Goal: Information Seeking & Learning: Learn about a topic

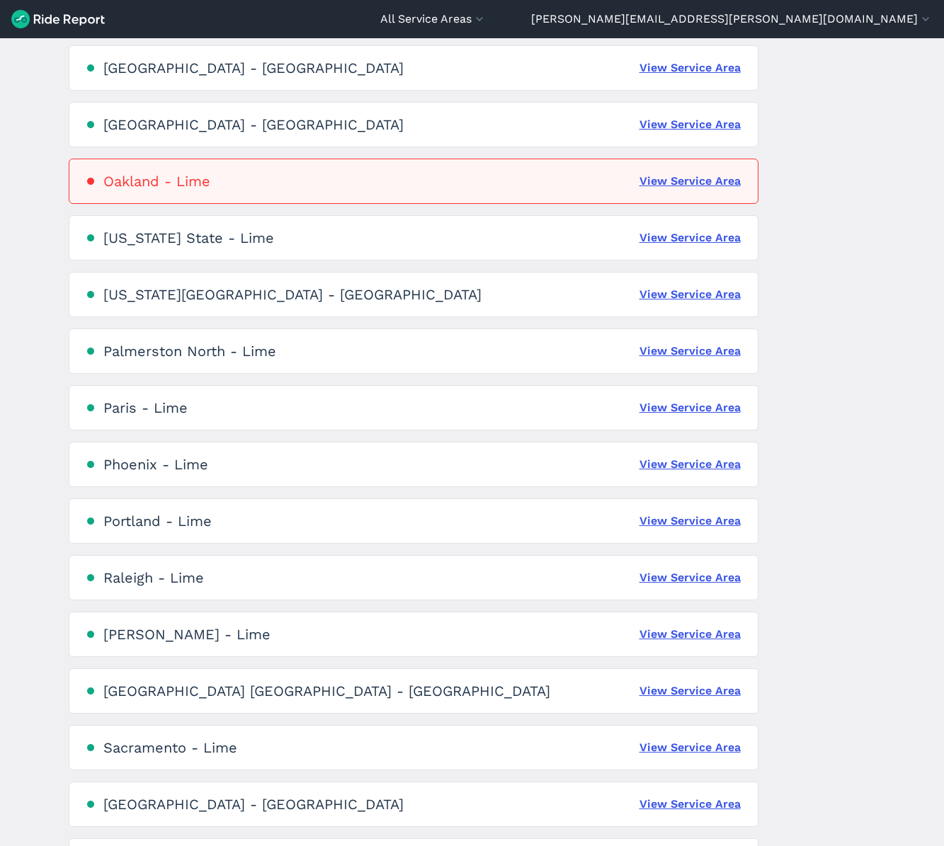
scroll to position [2073, 0]
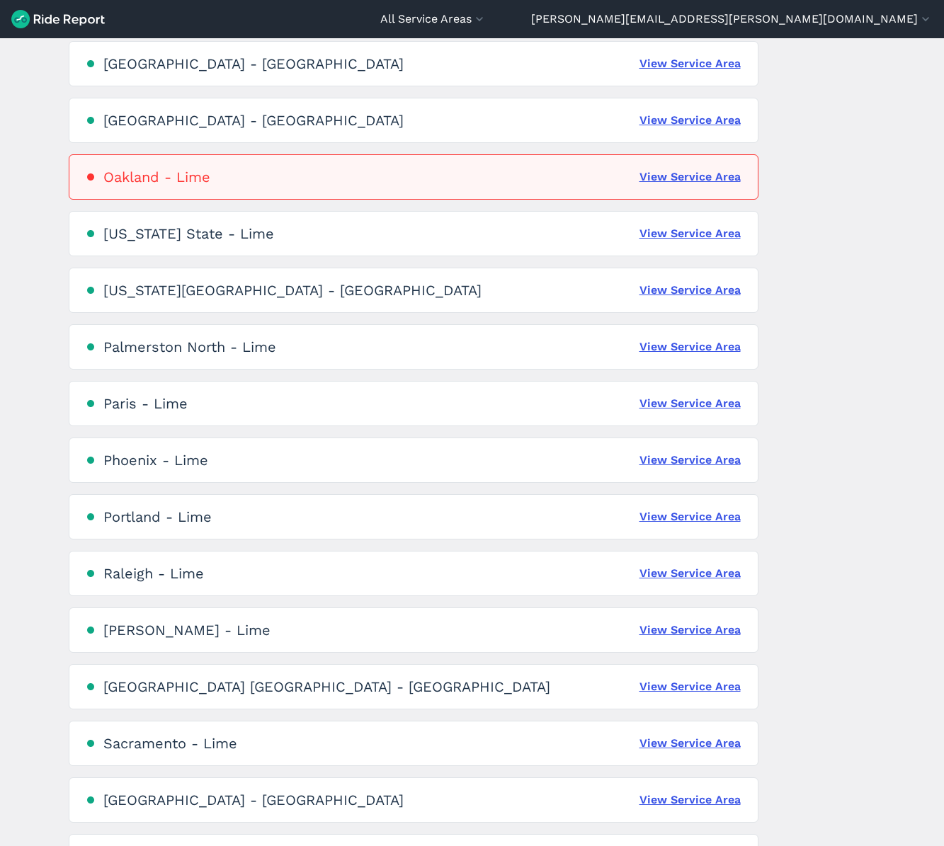
click at [699, 561] on div "[GEOGRAPHIC_DATA] - Lime View Service Area" at bounding box center [413, 573] width 689 height 45
click at [695, 568] on link "View Service Area" at bounding box center [689, 573] width 101 height 17
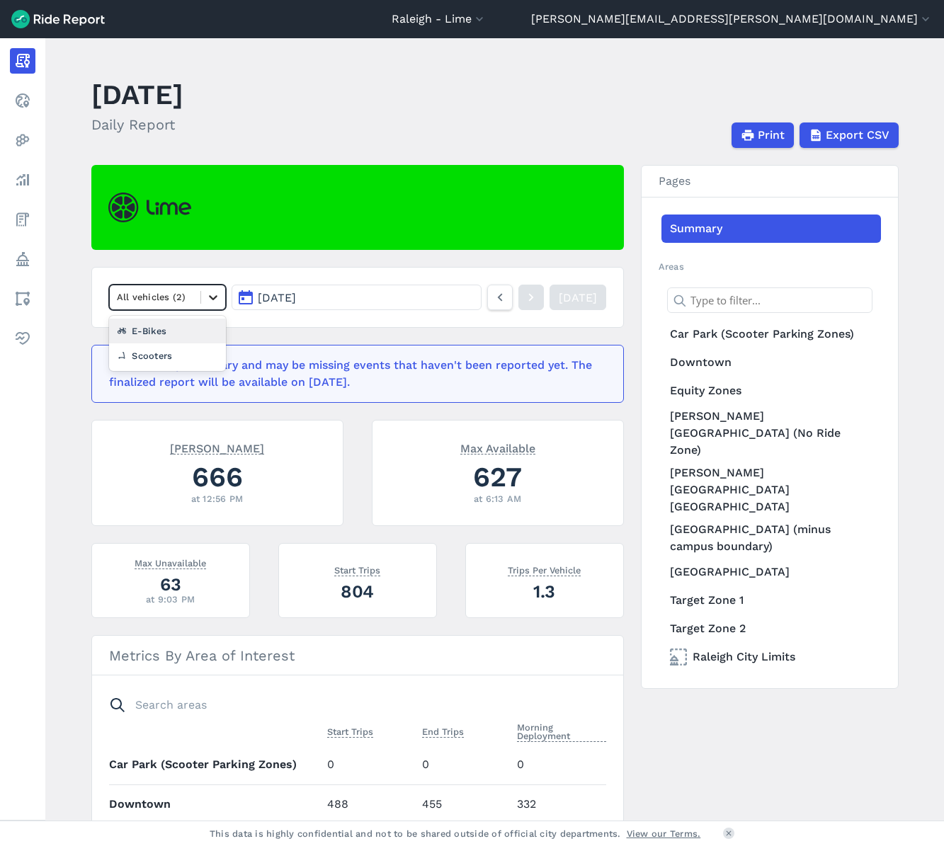
click at [208, 302] on icon at bounding box center [213, 297] width 14 height 14
click at [296, 297] on span "[DATE]" at bounding box center [277, 297] width 38 height 13
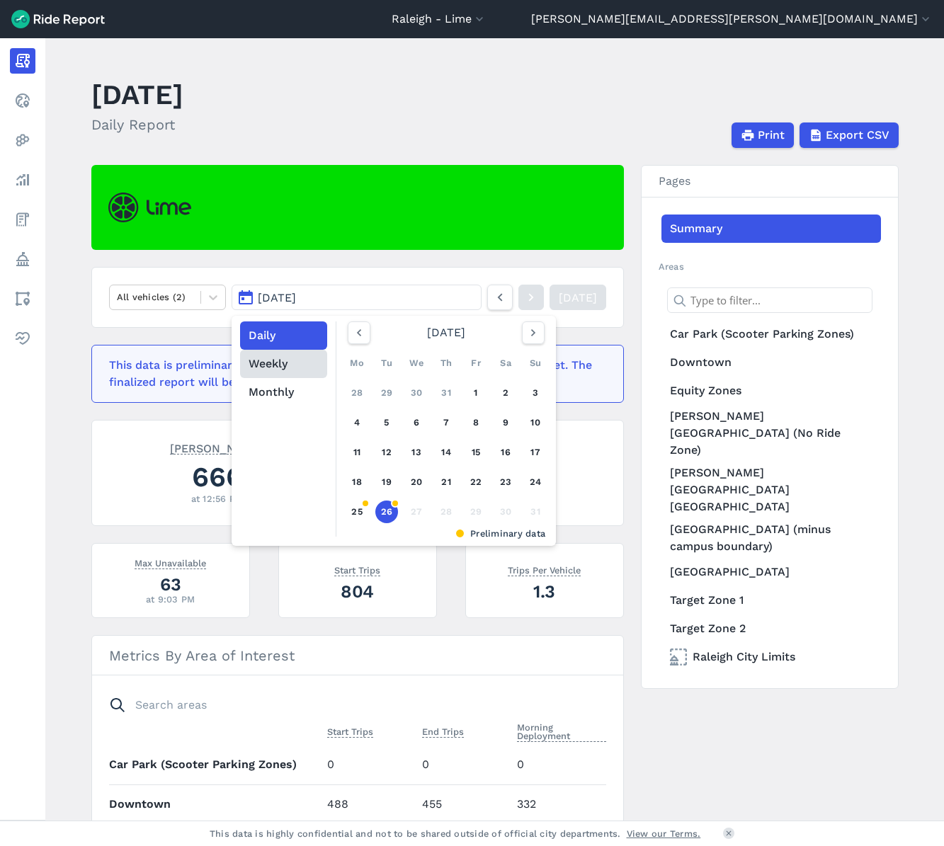
click at [296, 362] on button "Weekly" at bounding box center [283, 364] width 87 height 28
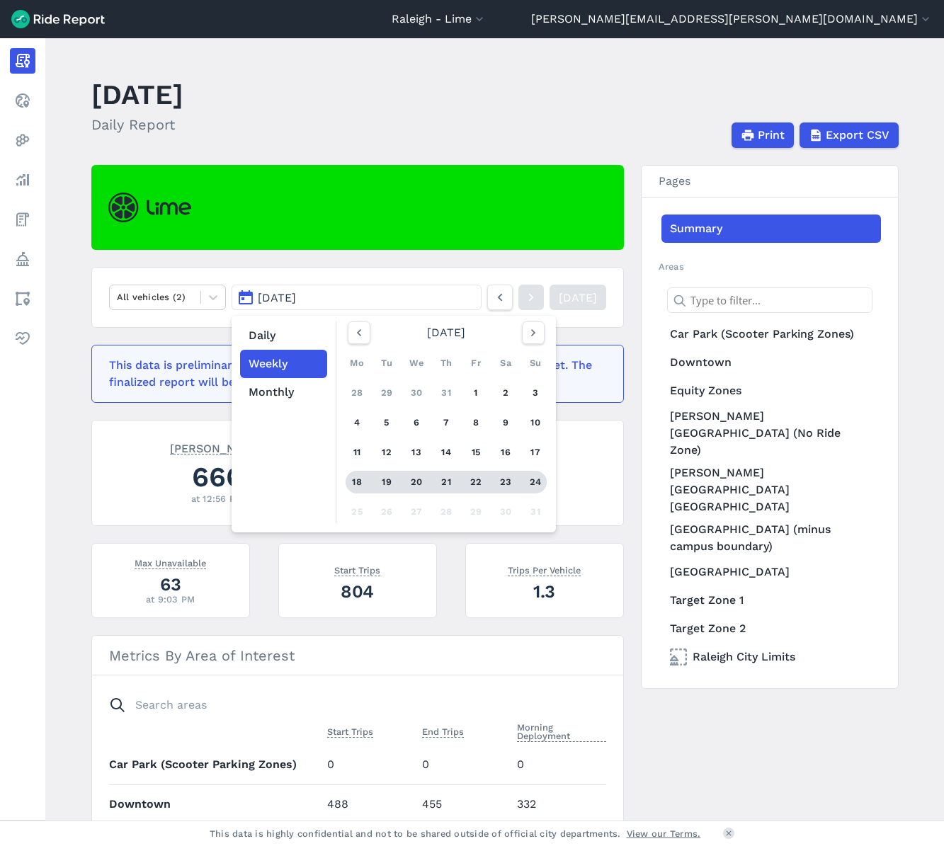
click at [367, 479] on link "18 19 20 21 22 23 24" at bounding box center [445, 482] width 201 height 23
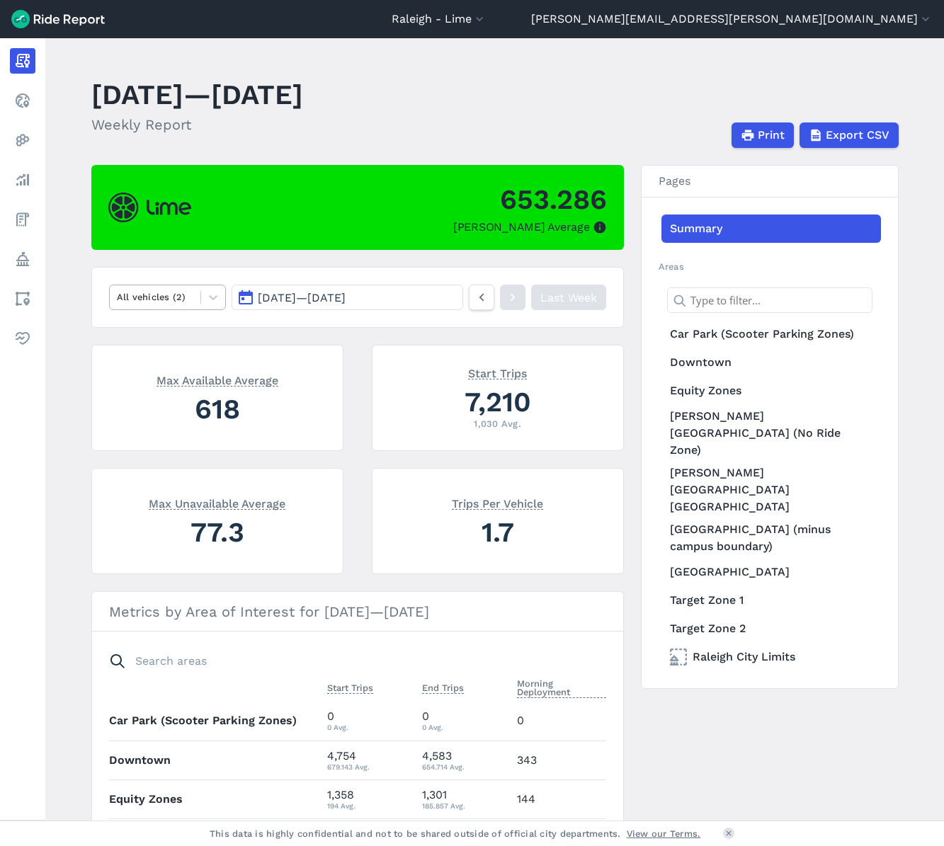
click at [190, 308] on div "All vehicles (2)" at bounding box center [168, 297] width 118 height 25
click at [191, 351] on div "Scooters" at bounding box center [168, 355] width 118 height 25
click at [192, 301] on div "Scooters" at bounding box center [155, 297] width 91 height 22
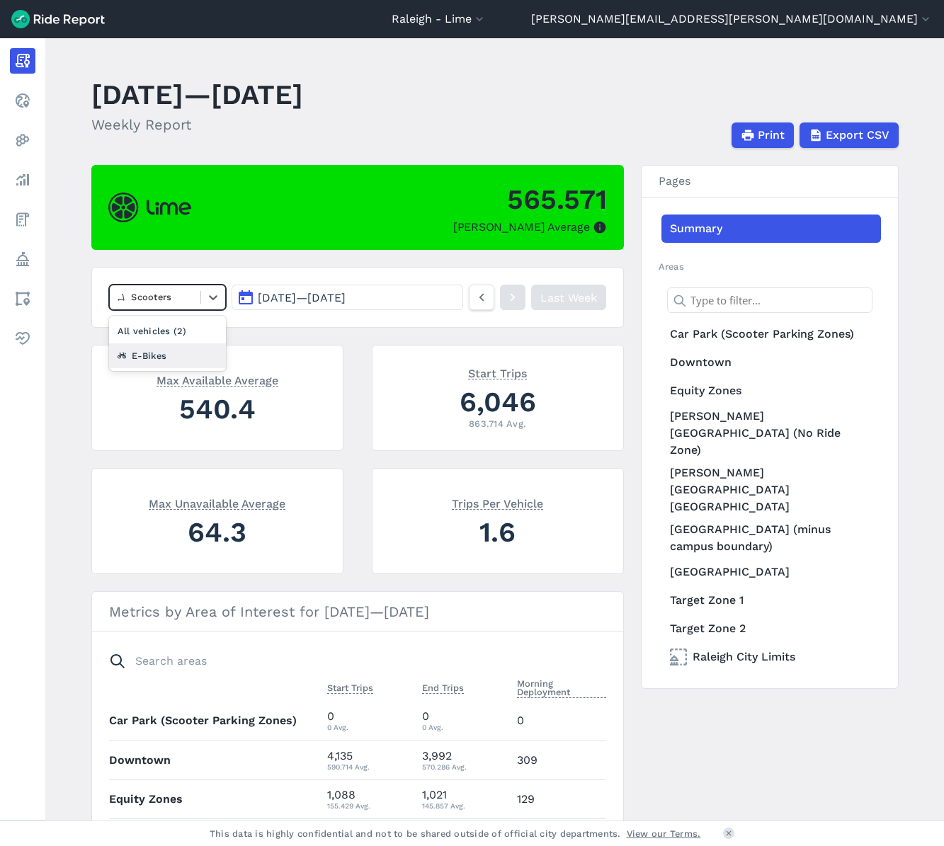
drag, startPoint x: 187, startPoint y: 326, endPoint x: 183, endPoint y: 364, distance: 37.8
click at [183, 364] on div "All vehicles (2) E-Bikes" at bounding box center [168, 343] width 118 height 55
click at [181, 355] on div "E-Bikes" at bounding box center [168, 355] width 118 height 25
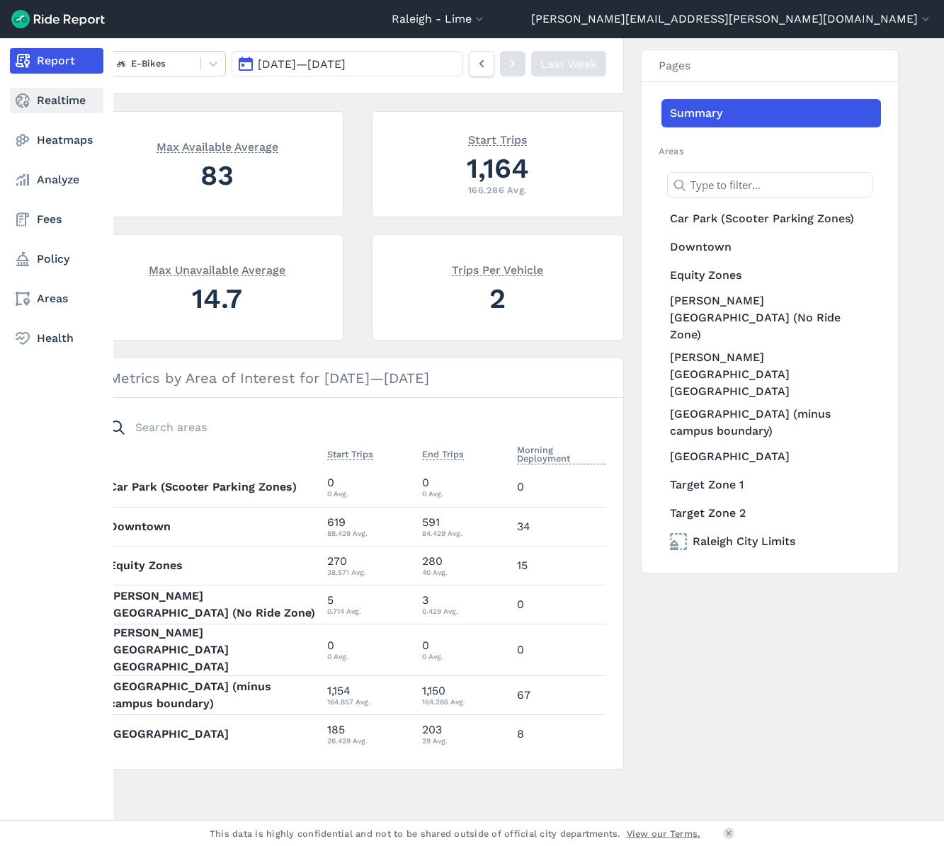
click at [24, 100] on icon at bounding box center [22, 100] width 17 height 17
